Goal: Task Accomplishment & Management: Manage account settings

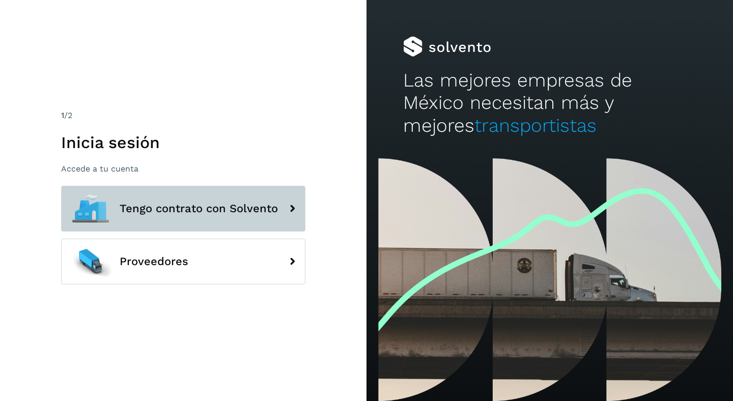
click at [144, 210] on span "Tengo contrato con Solvento" at bounding box center [199, 209] width 158 height 12
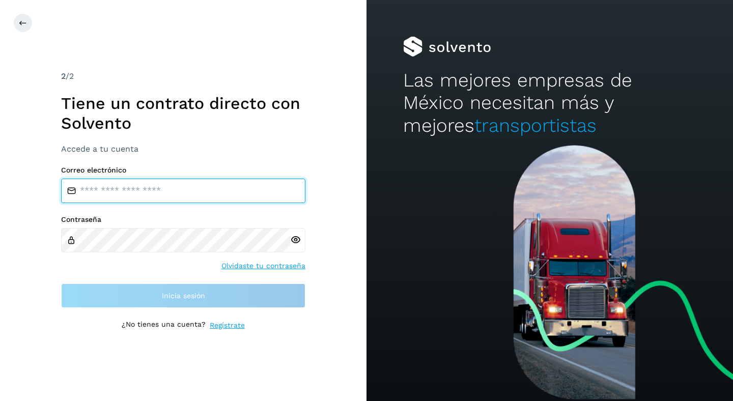
type input "**********"
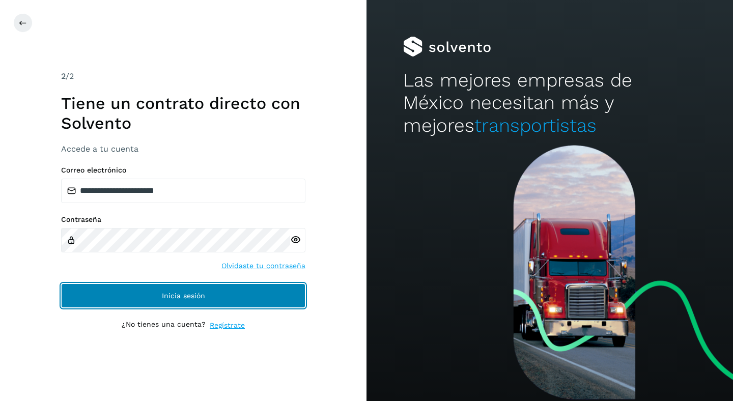
click at [140, 293] on button "Inicia sesión" at bounding box center [183, 295] width 244 height 24
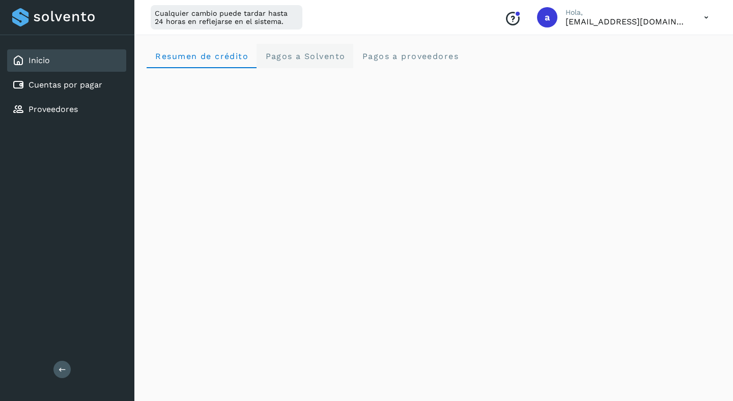
click at [294, 56] on span "Pagos a Solvento" at bounding box center [305, 56] width 80 height 10
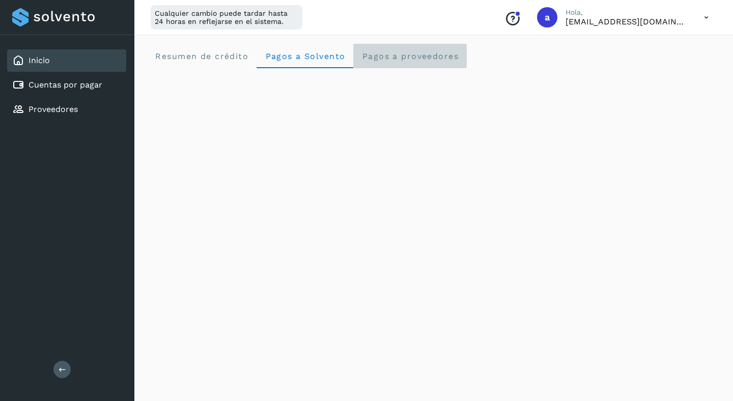
click at [376, 53] on span "Pagos a proveedores" at bounding box center [409, 56] width 97 height 10
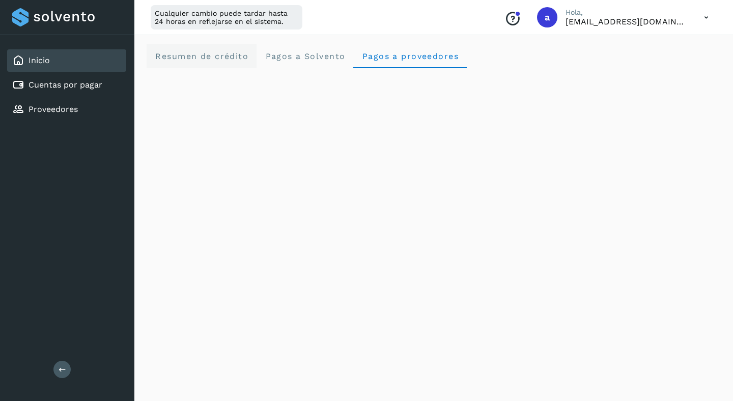
click at [190, 60] on span "Resumen de crédito" at bounding box center [202, 56] width 94 height 10
